Goal: Find specific page/section: Find specific page/section

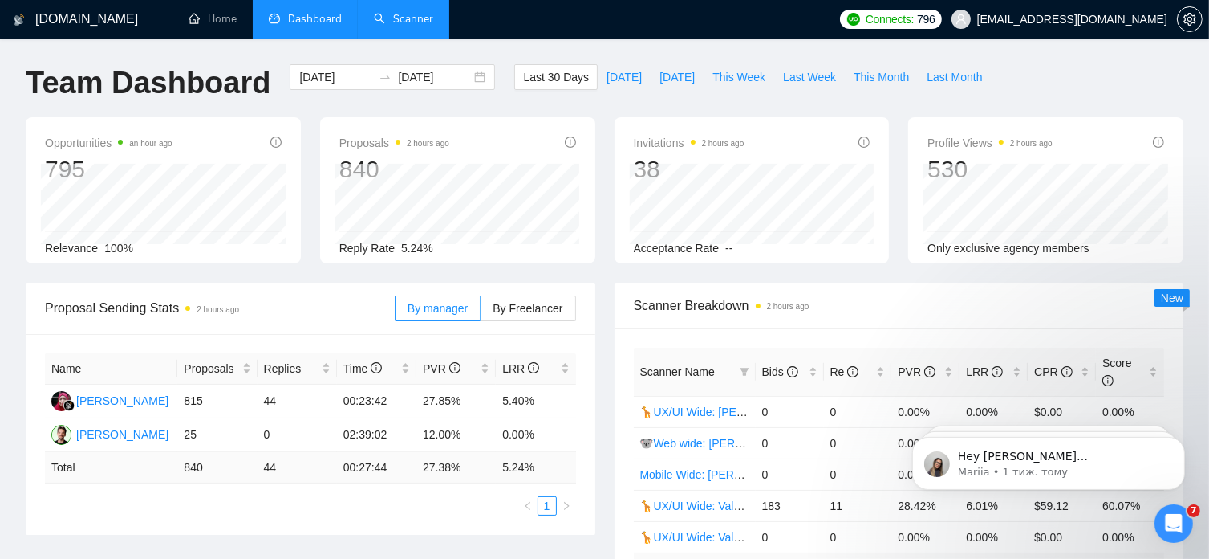
click at [408, 23] on link "Scanner" at bounding box center [403, 19] width 59 height 14
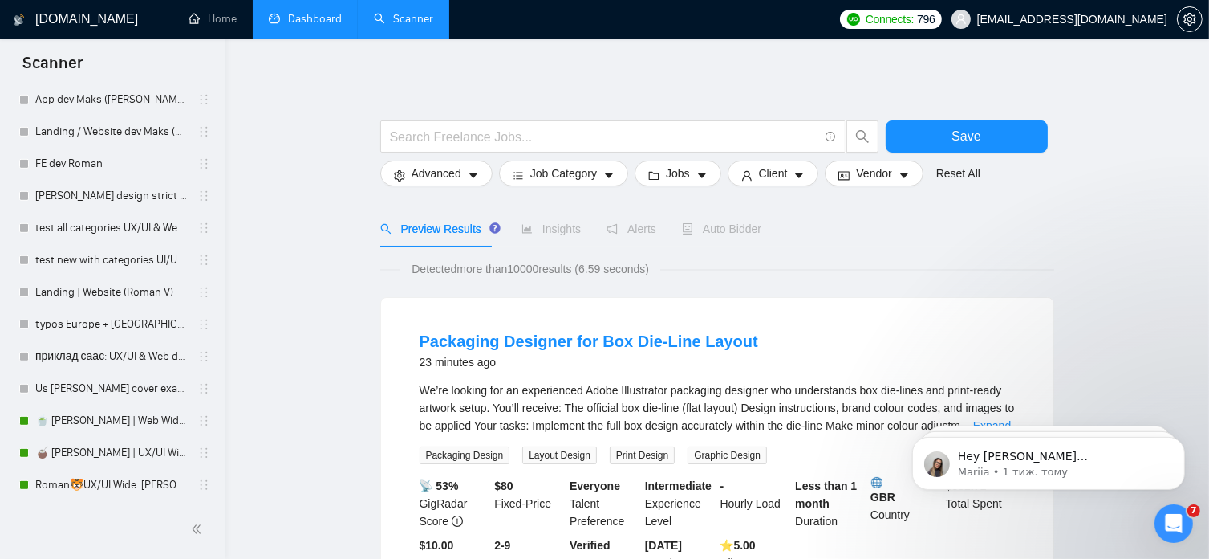
click at [326, 18] on link "Dashboard" at bounding box center [305, 19] width 73 height 14
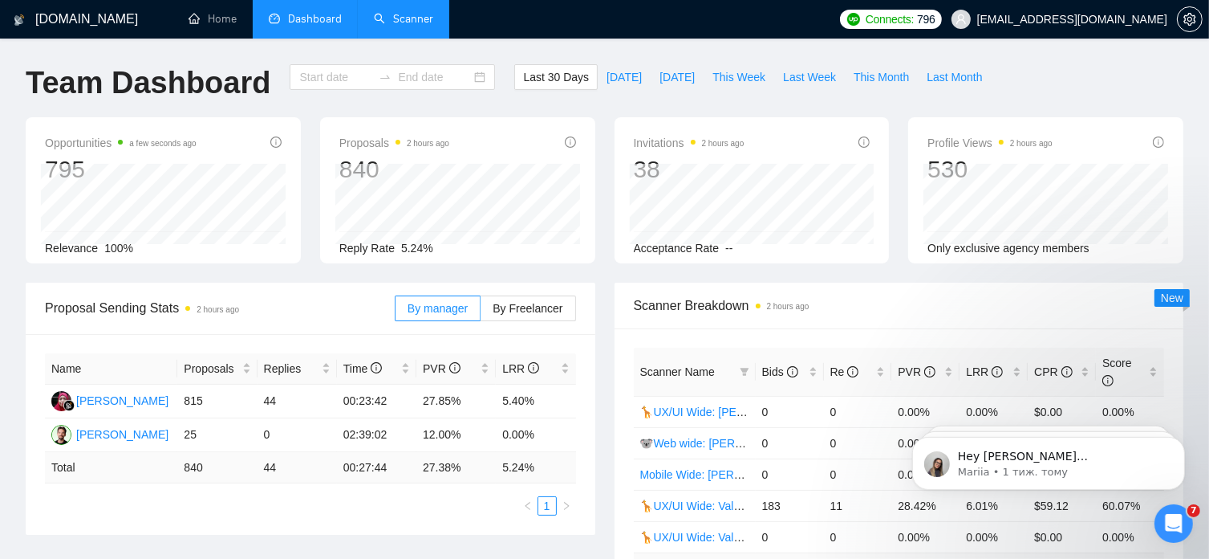
type input "[DATE]"
click at [607, 79] on span "[DATE]" at bounding box center [624, 77] width 35 height 18
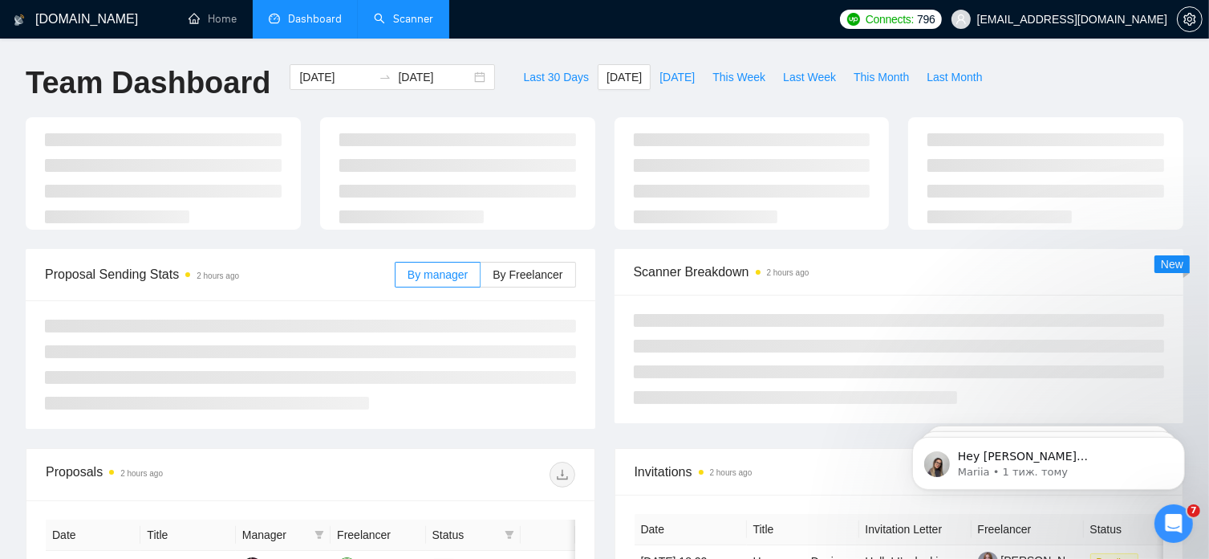
type input "[DATE]"
